Goal: Transaction & Acquisition: Obtain resource

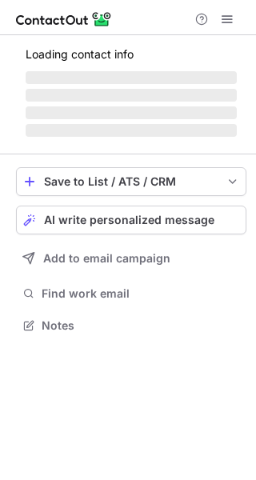
scroll to position [310, 256]
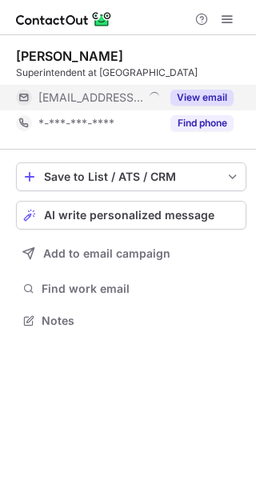
click at [203, 94] on button "View email" at bounding box center [201, 98] width 63 height 16
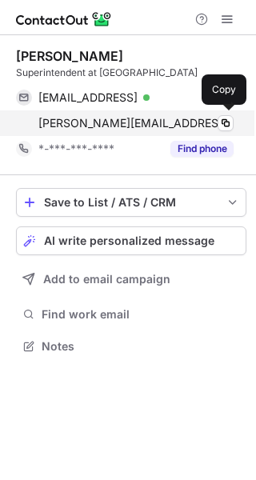
click at [149, 125] on span "[PERSON_NAME][EMAIL_ADDRESS][DOMAIN_NAME]" at bounding box center [135, 123] width 195 height 14
